Goal: Task Accomplishment & Management: Use online tool/utility

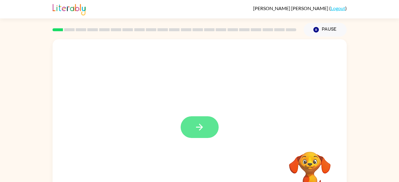
click at [201, 126] on icon "button" at bounding box center [199, 127] width 7 height 7
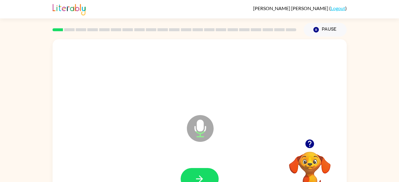
scroll to position [27, 0]
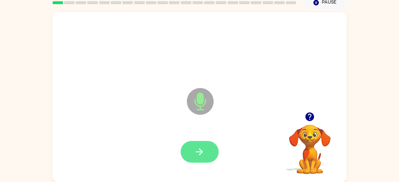
click at [189, 145] on button "button" at bounding box center [200, 152] width 38 height 22
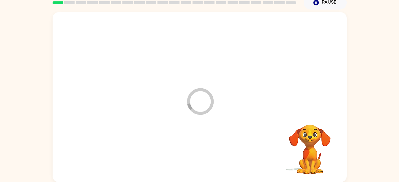
click at [202, 151] on div at bounding box center [200, 152] width 282 height 49
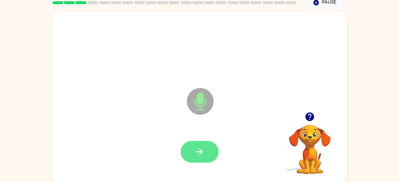
click at [193, 158] on button "button" at bounding box center [200, 152] width 38 height 22
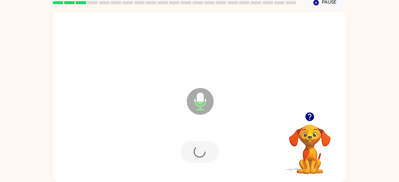
click at [207, 144] on div at bounding box center [200, 152] width 38 height 22
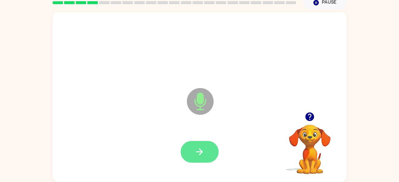
click at [197, 149] on icon "button" at bounding box center [199, 152] width 10 height 10
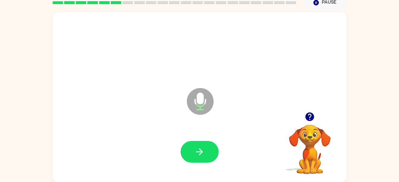
click at [314, 152] on video "Your browser must support playing .mp4 files to use Literably. Please try using…" at bounding box center [309, 144] width 59 height 59
click at [304, 117] on button "button" at bounding box center [309, 116] width 15 height 15
click at [341, 62] on div at bounding box center [200, 48] width 282 height 49
